Goal: Task Accomplishment & Management: Manage account settings

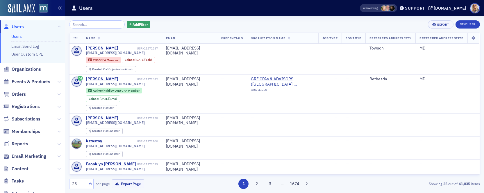
click at [81, 25] on input "search" at bounding box center [97, 24] width 56 height 8
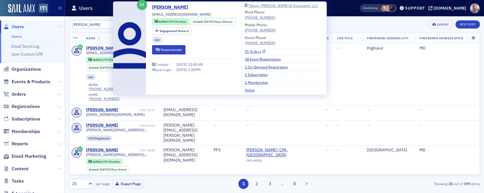
type input "[PERSON_NAME]"
click at [260, 52] on link "21 Orders" at bounding box center [255, 51] width 21 height 5
click at [261, 50] on link "21 Orders" at bounding box center [255, 51] width 21 height 5
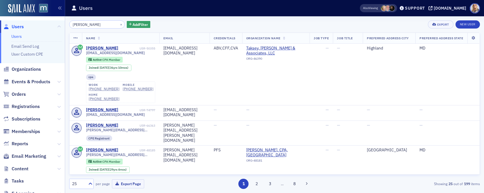
click at [340, 13] on div "Users" at bounding box center [206, 8] width 271 height 11
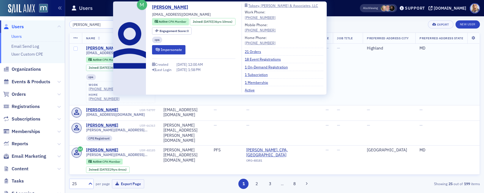
click at [101, 48] on div "[PERSON_NAME]" at bounding box center [102, 48] width 32 height 5
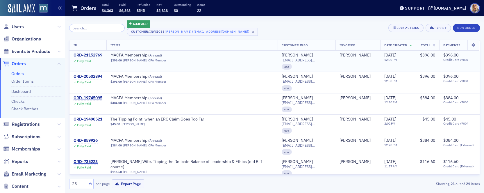
click at [100, 54] on div "ORD-21152769" at bounding box center [88, 55] width 29 height 5
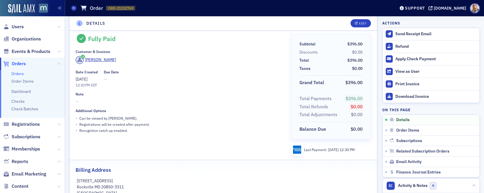
scroll to position [10, 0]
click at [406, 47] on div "Refund" at bounding box center [436, 46] width 81 height 5
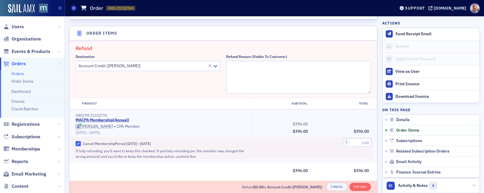
scroll to position [203, 0]
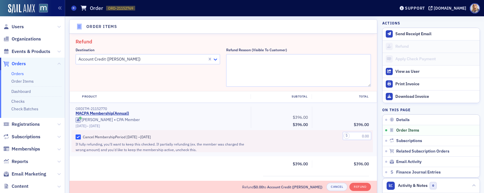
click at [216, 60] on icon at bounding box center [216, 59] width 6 height 6
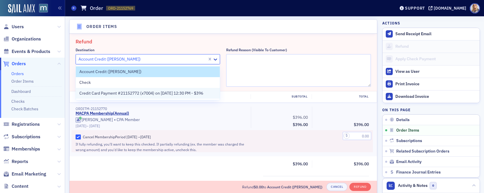
click at [200, 94] on span "Credit Card Payment #21152772 (x7004) on 7/17/2025 12:30 PM - $396" at bounding box center [141, 93] width 124 height 6
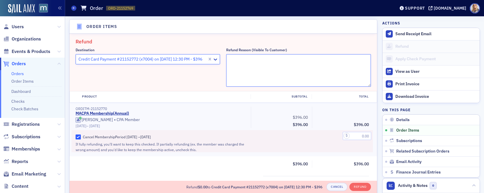
click at [259, 62] on textarea "Refund Reason (Visible to Customer)" at bounding box center [298, 70] width 145 height 33
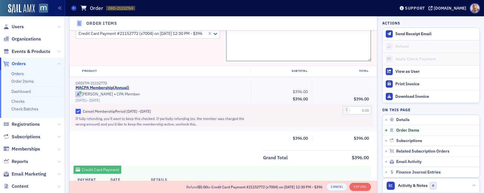
scroll to position [229, 0]
click at [359, 109] on input "text" at bounding box center [357, 109] width 29 height 8
type input "396.00"
click at [341, 123] on div "396.00" at bounding box center [342, 115] width 61 height 22
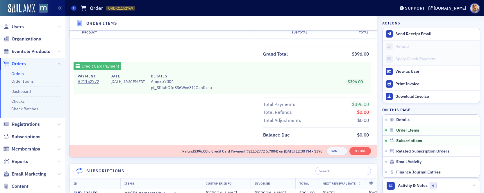
scroll to position [333, 0]
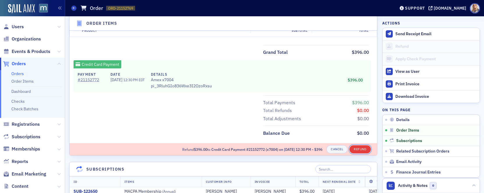
click at [361, 148] on button "Refund" at bounding box center [360, 149] width 21 height 8
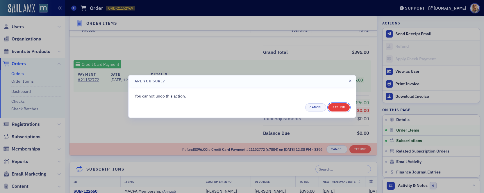
click at [338, 108] on button "Refund" at bounding box center [339, 107] width 21 height 8
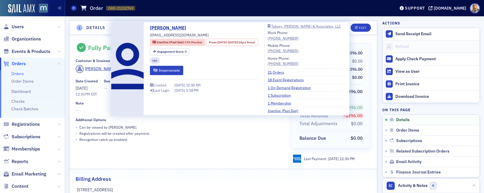
click at [212, 146] on div "Fully Paid Fully Refunded Customer & Invoicee Jeffrey Taksey Date Created 7/17/…" at bounding box center [179, 104] width 207 height 122
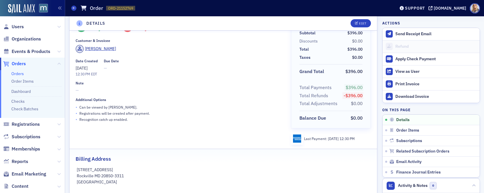
scroll to position [21, 0]
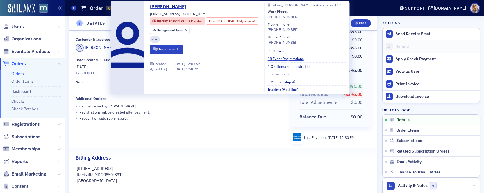
click at [289, 83] on link "1 Membership" at bounding box center [282, 81] width 28 height 5
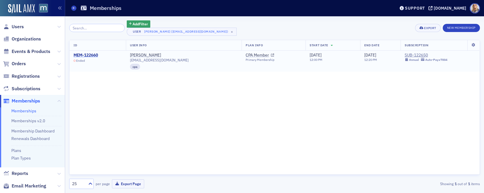
click at [77, 53] on div "MEM-122660" at bounding box center [86, 55] width 24 height 5
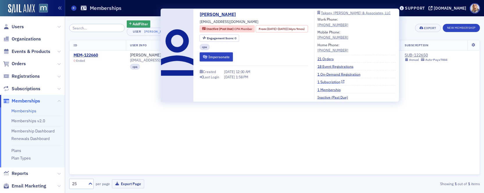
click at [338, 81] on link "1 Subscription" at bounding box center [331, 81] width 27 height 5
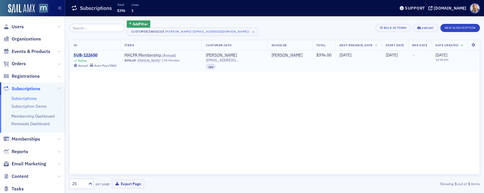
click at [91, 54] on div "SUB-122650" at bounding box center [95, 55] width 43 height 5
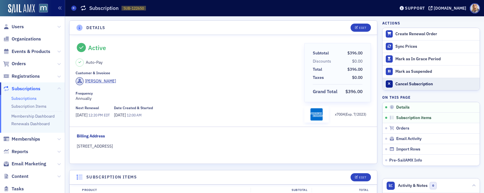
click at [404, 86] on div "Cancel Subscription" at bounding box center [436, 83] width 81 height 5
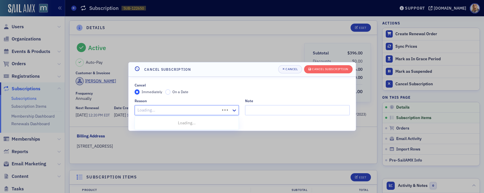
click at [193, 113] on div at bounding box center [178, 110] width 83 height 7
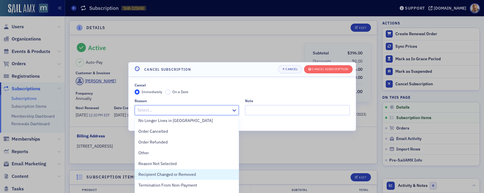
scroll to position [130, 0]
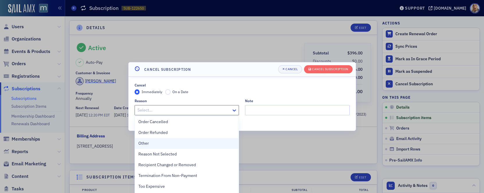
click at [181, 148] on div "Other" at bounding box center [187, 143] width 104 height 11
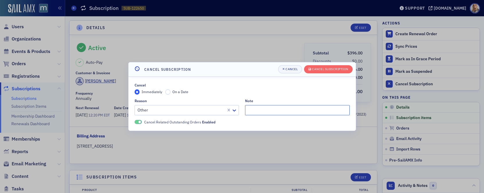
click at [260, 112] on input "Note" at bounding box center [297, 110] width 105 height 10
click at [317, 94] on div "Immediately On a Date" at bounding box center [242, 91] width 215 height 5
drag, startPoint x: 262, startPoint y: 110, endPoint x: 269, endPoint y: 110, distance: 7.0
click at [269, 110] on input "Did not give a reason" at bounding box center [297, 110] width 105 height 10
type input "Did not provide a reason"
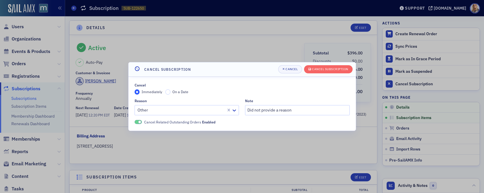
click at [326, 88] on div "Cancel Immediately On a Date" at bounding box center [242, 89] width 215 height 12
click at [326, 70] on div "Cancel Subscription" at bounding box center [330, 69] width 36 height 3
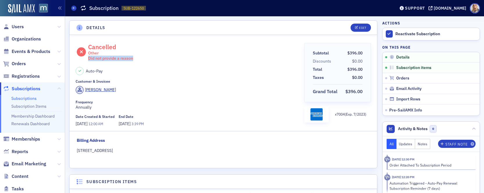
drag, startPoint x: 88, startPoint y: 58, endPoint x: 145, endPoint y: 58, distance: 56.7
click at [145, 58] on div "Cancelled Other Did not provide a reason" at bounding box center [188, 52] width 225 height 18
copy div "Did not provide a reason"
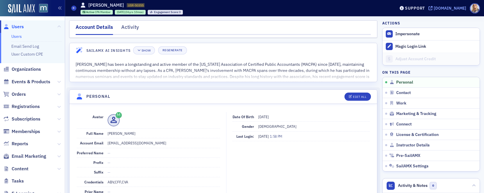
click at [462, 8] on div "[DOMAIN_NAME]" at bounding box center [450, 8] width 33 height 5
click at [17, 38] on link "Users" at bounding box center [16, 36] width 10 height 5
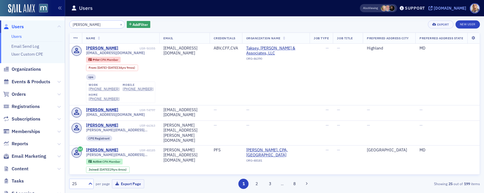
click at [445, 8] on div "[DOMAIN_NAME]" at bounding box center [450, 8] width 33 height 5
